Goal: Task Accomplishment & Management: Use online tool/utility

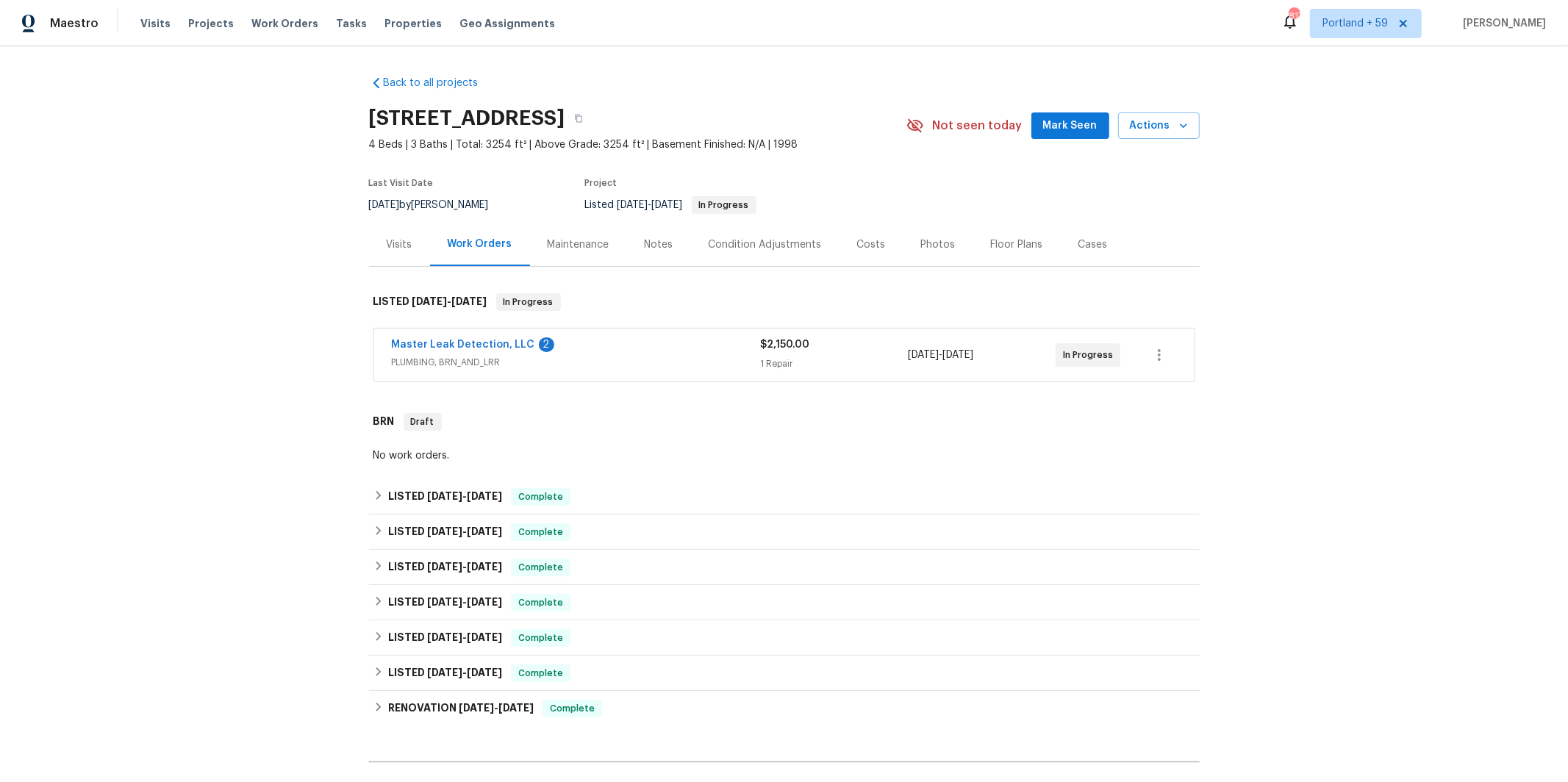
click at [668, 356] on span "PLUMBING, BRN_AND_LRR" at bounding box center [576, 362] width 369 height 15
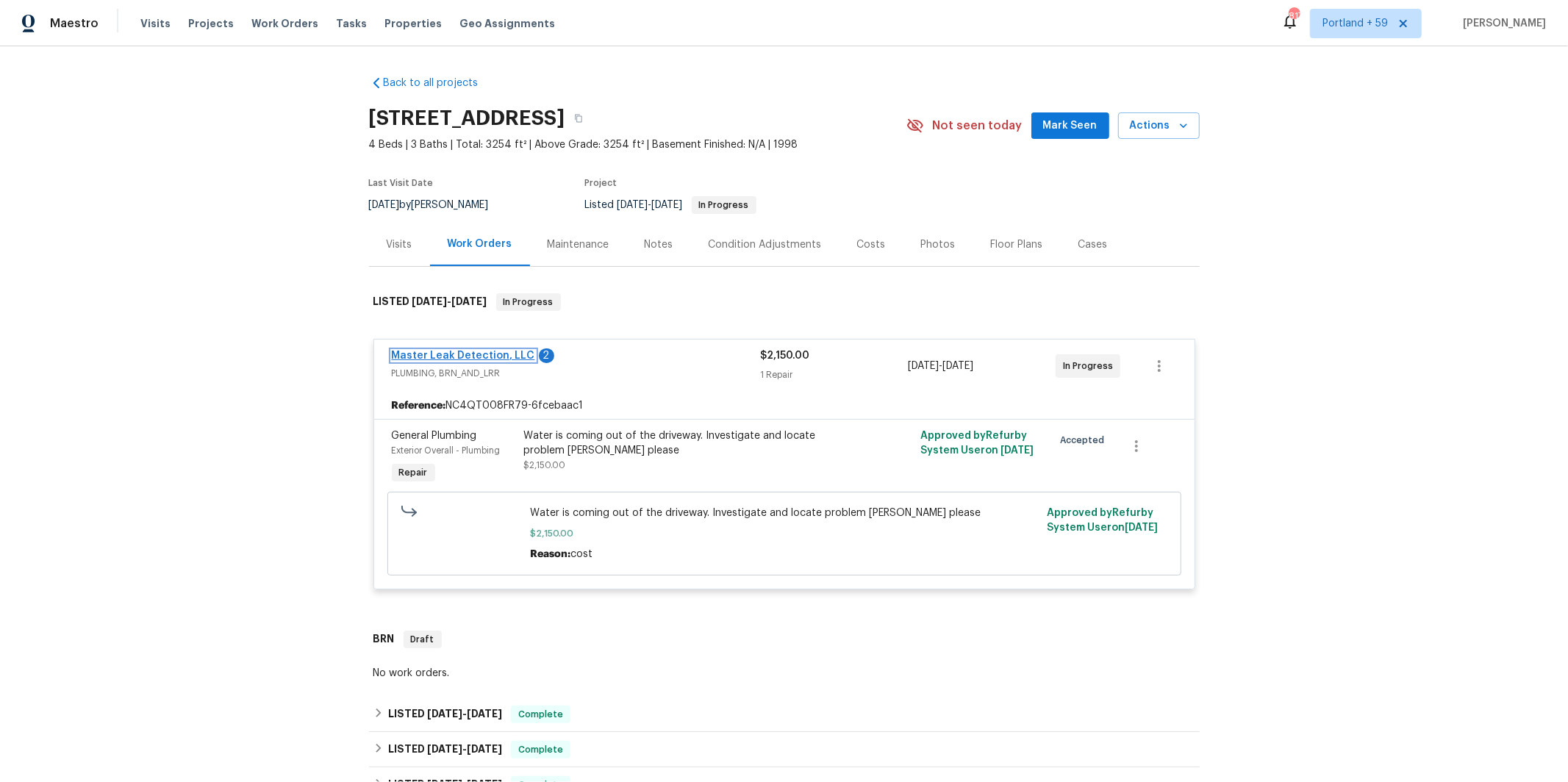
click at [476, 357] on link "Master Leak Detection, LLC" at bounding box center [463, 356] width 143 height 10
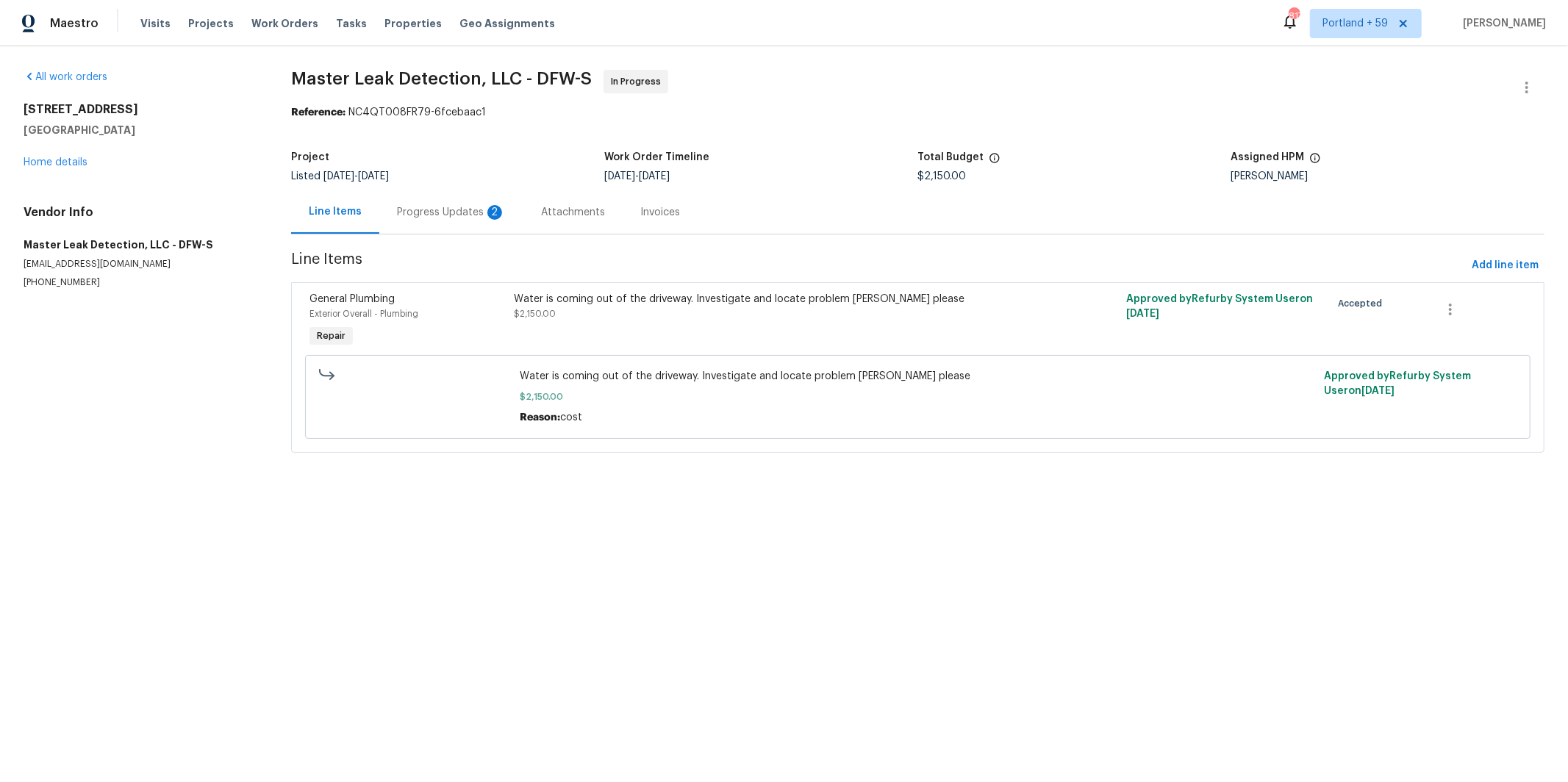
click at [575, 216] on div "Attachments" at bounding box center [573, 212] width 64 height 15
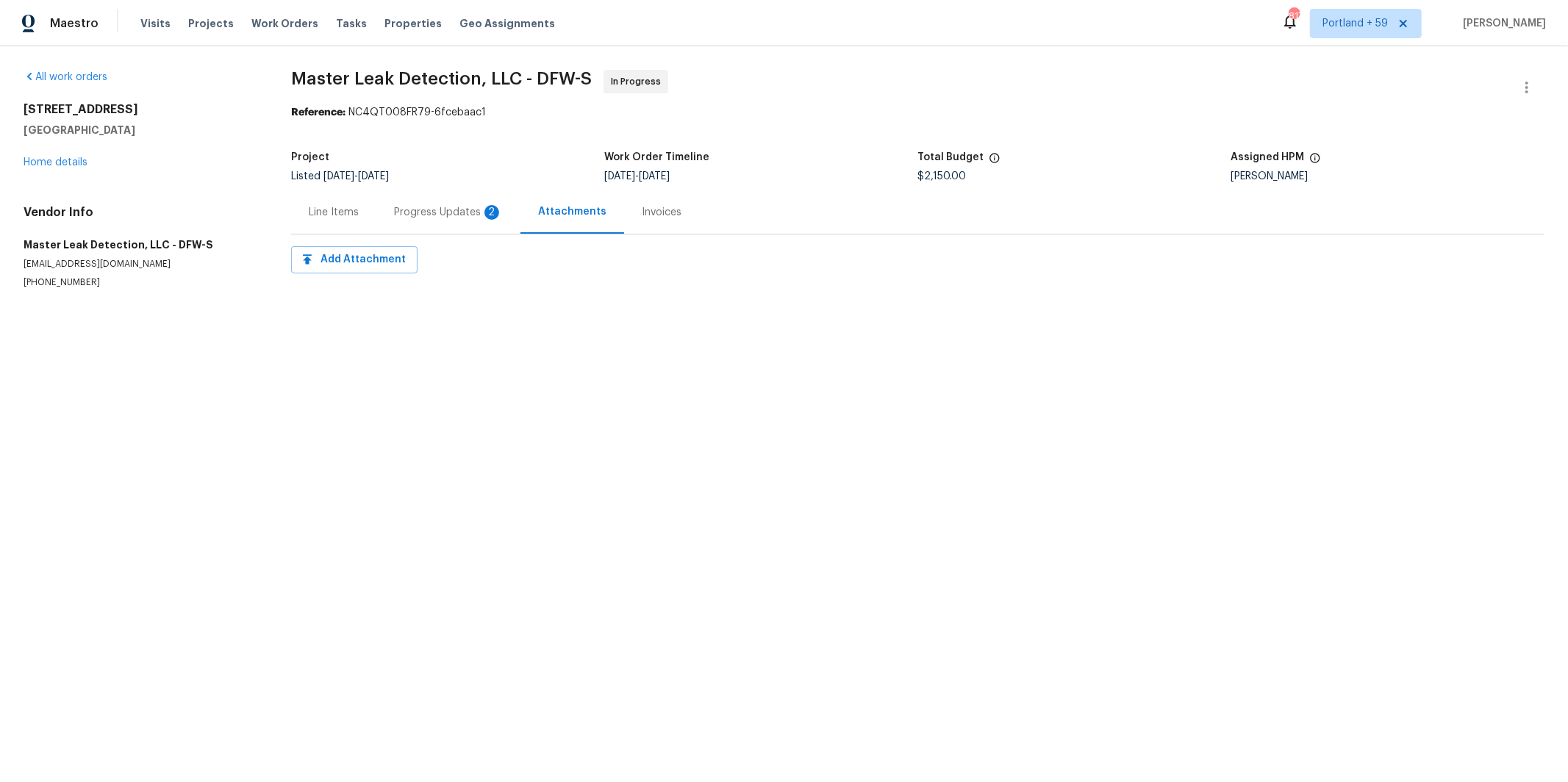
click at [654, 215] on div "Invoices" at bounding box center [661, 212] width 40 height 15
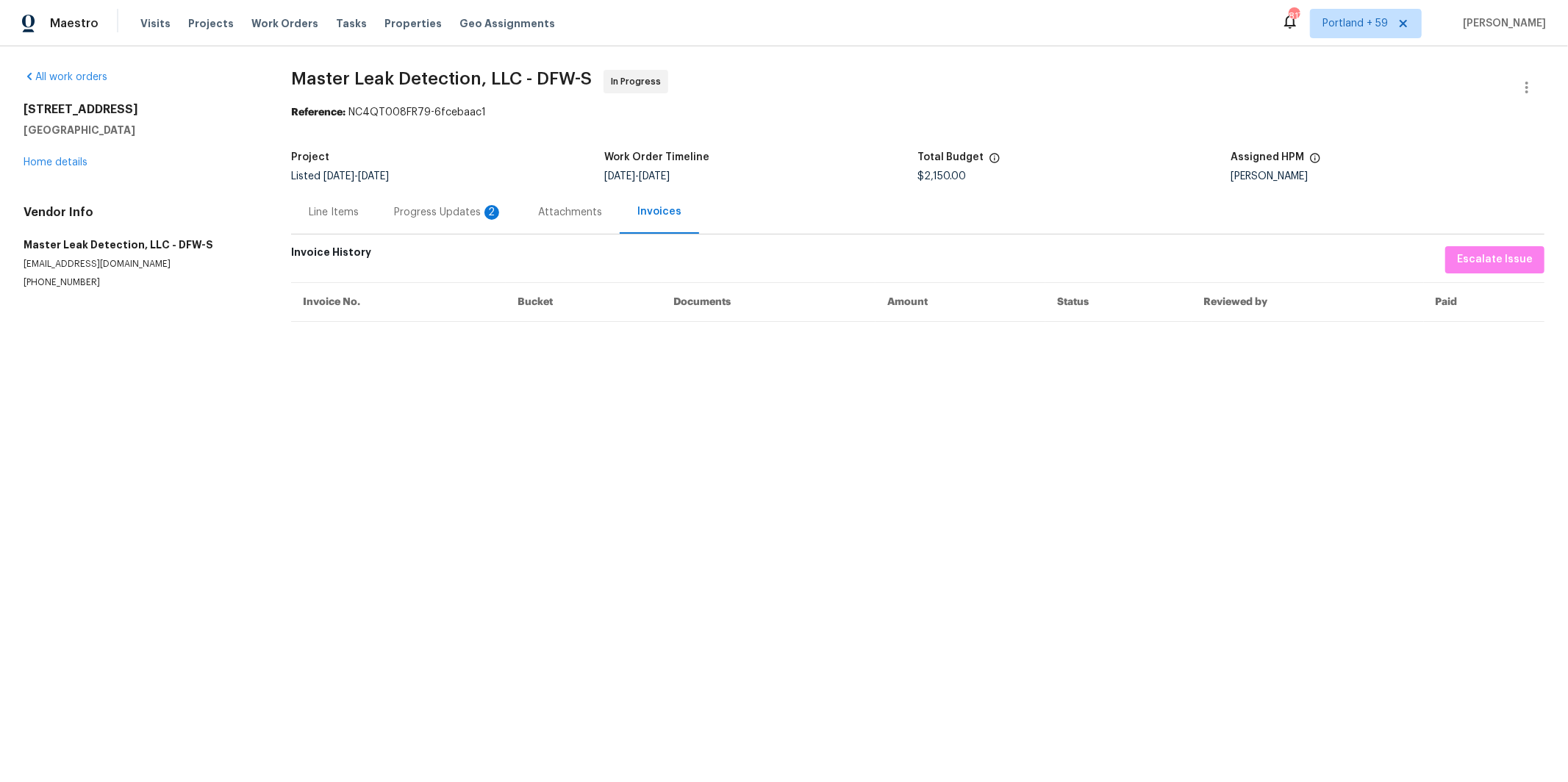
click at [466, 220] on div "Progress Updates 2" at bounding box center [449, 212] width 144 height 43
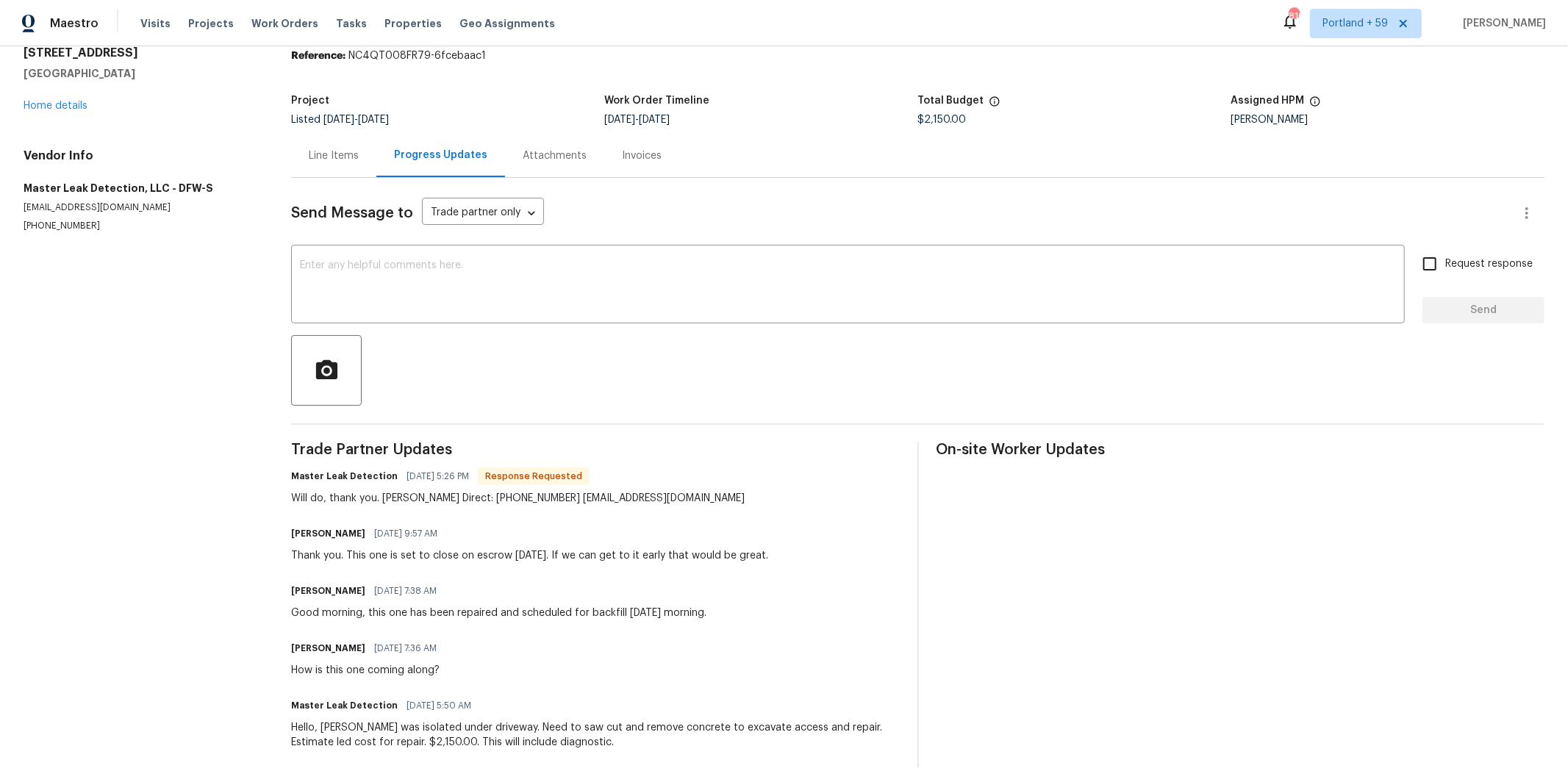
scroll to position [64, 0]
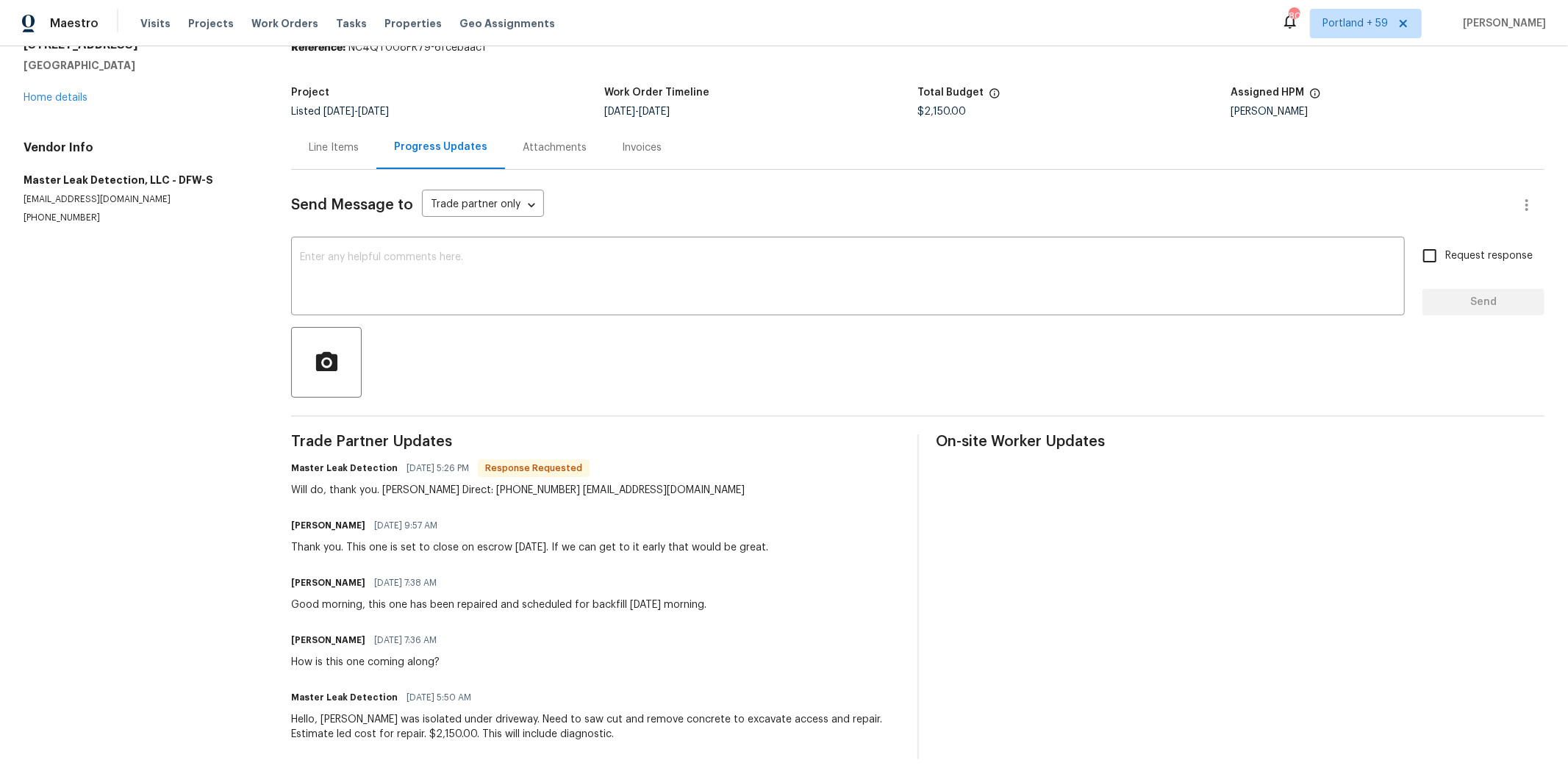
click at [353, 153] on div "Line Items" at bounding box center [333, 147] width 50 height 15
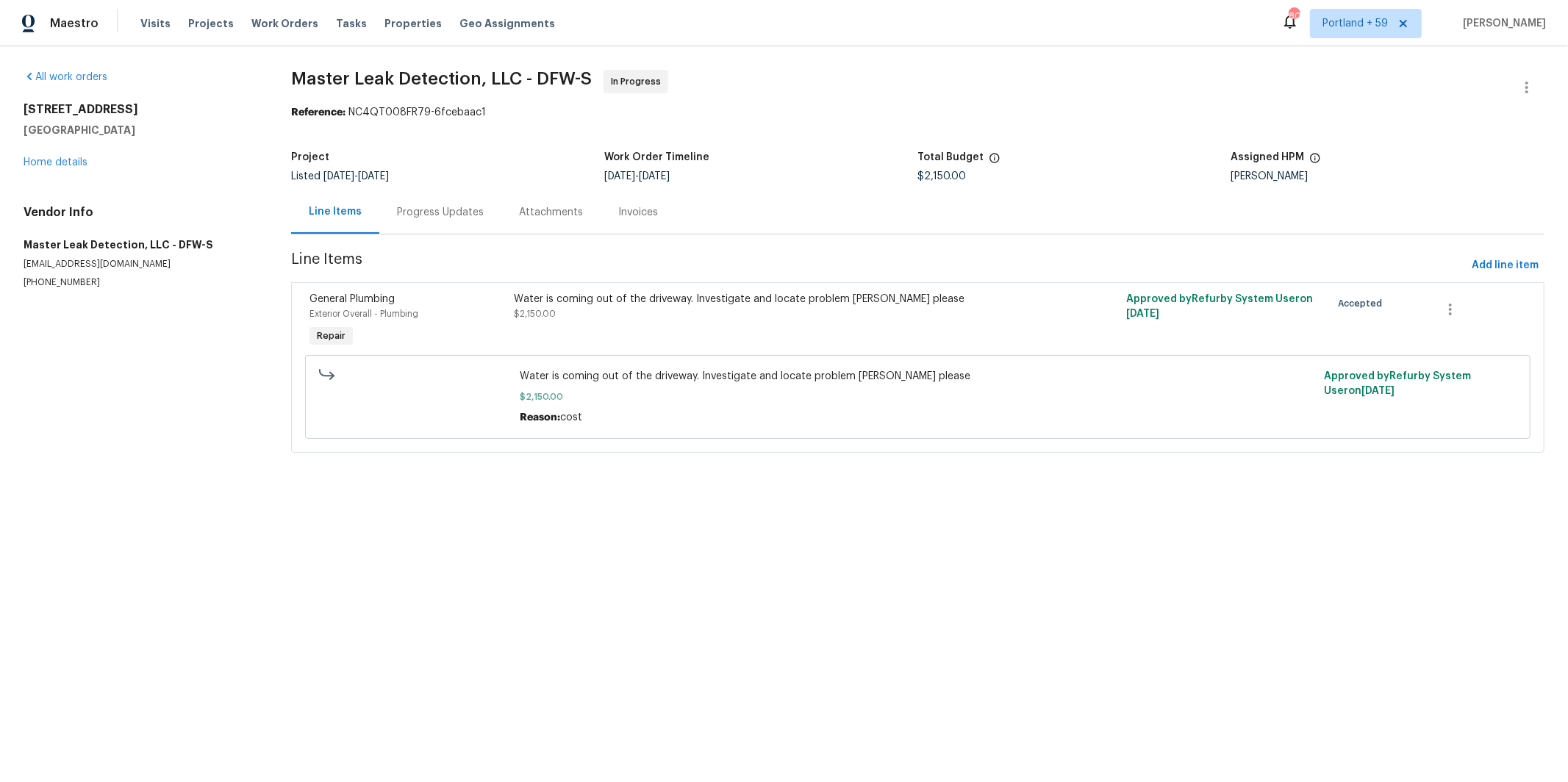
click at [651, 216] on div "Invoices" at bounding box center [638, 212] width 40 height 15
